Goal: Information Seeking & Learning: Learn about a topic

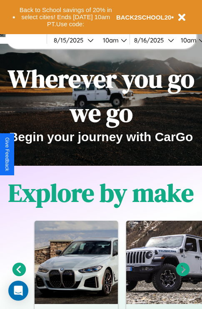
scroll to position [128, 0]
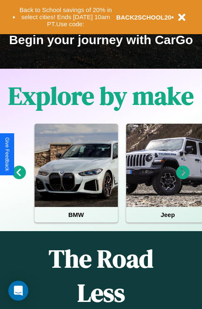
click at [183, 178] on icon at bounding box center [183, 173] width 14 height 14
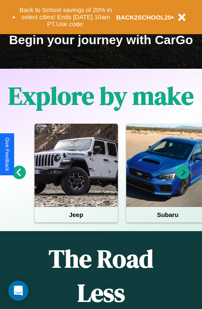
click at [183, 178] on icon at bounding box center [183, 173] width 14 height 14
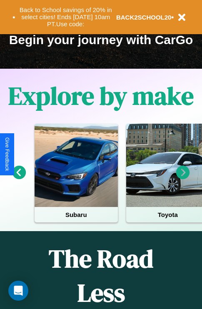
click at [19, 178] on icon at bounding box center [19, 173] width 14 height 14
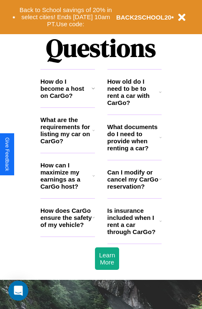
scroll to position [1008, 0]
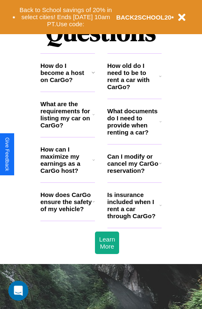
click at [67, 173] on h3 "How can I maximize my earnings as a CarGo host?" at bounding box center [66, 160] width 52 height 28
click at [134, 218] on h3 "Is insurance included when I rent a car through CarGo?" at bounding box center [133, 205] width 52 height 28
click at [134, 174] on h3 "Can I modify or cancel my CarGo reservation?" at bounding box center [133, 163] width 52 height 21
click at [160, 79] on icon at bounding box center [160, 76] width 2 height 7
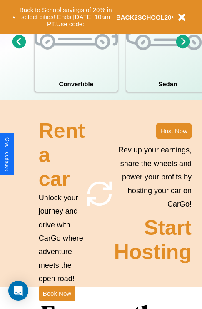
scroll to position [648, 0]
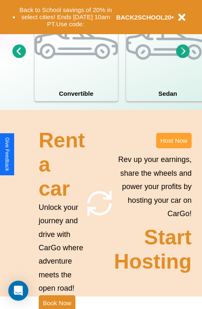
click at [173, 148] on button "Host Now" at bounding box center [173, 140] width 35 height 15
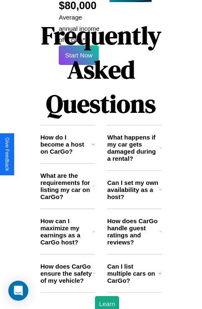
scroll to position [1354, 0]
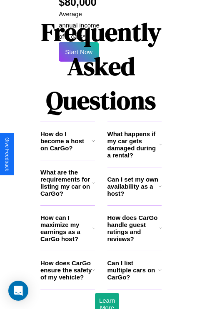
click at [93, 179] on icon at bounding box center [93, 182] width 2 height 7
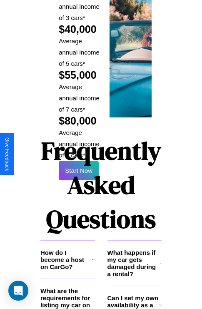
scroll to position [1224, 0]
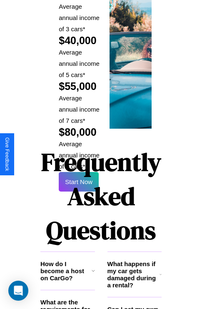
click at [79, 154] on h1 "Frequently Asked Questions" at bounding box center [100, 196] width 121 height 111
